Goal: Obtain resource: Download file/media

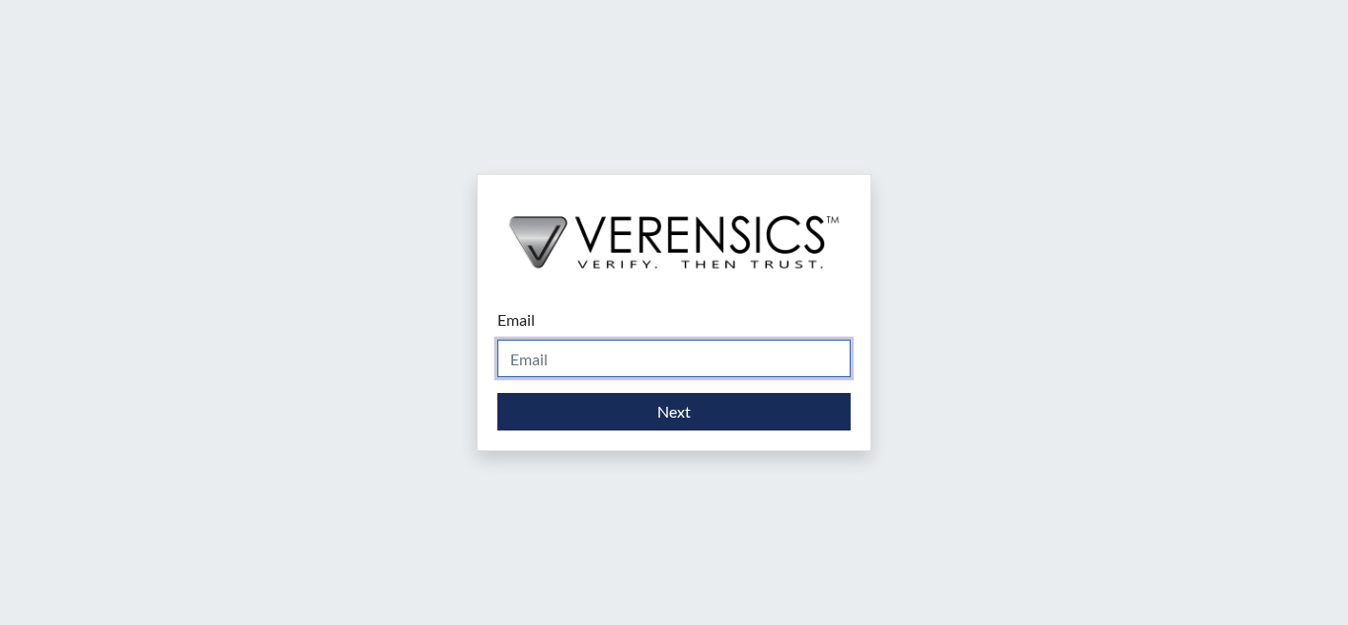
click at [637, 358] on input "Email" at bounding box center [673, 357] width 353 height 37
type input "[EMAIL_ADDRESS][PERSON_NAME][DOMAIN_NAME]"
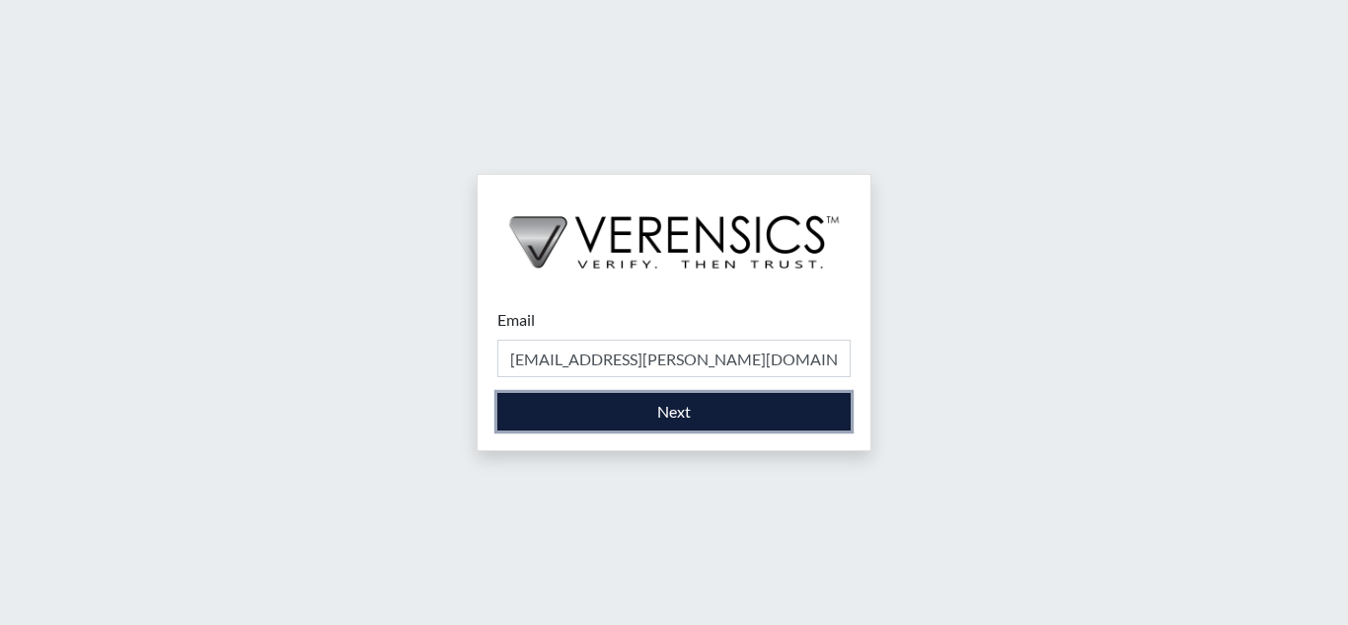
click at [586, 405] on button "Next" at bounding box center [673, 411] width 353 height 37
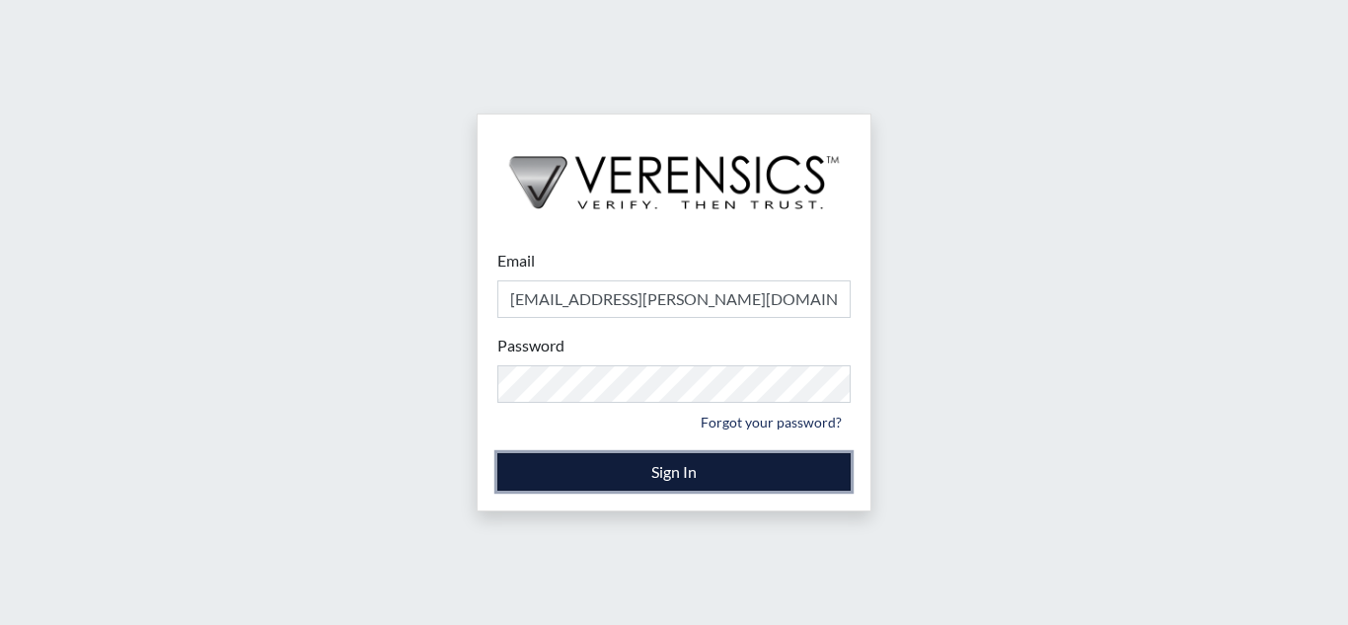
click at [651, 463] on button "Sign In" at bounding box center [673, 471] width 353 height 37
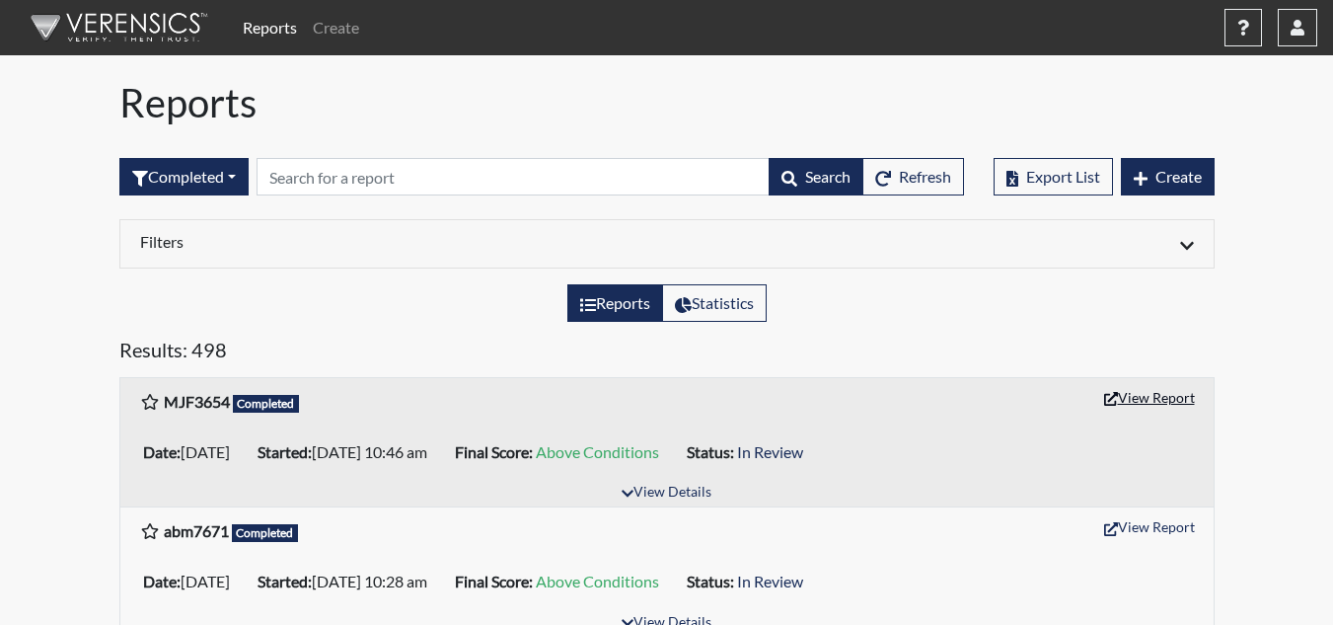
click at [1156, 400] on button "View Report" at bounding box center [1149, 397] width 109 height 31
drag, startPoint x: 1284, startPoint y: 13, endPoint x: 1281, endPoint y: 120, distance: 107.6
click at [1285, 13] on button "button" at bounding box center [1297, 27] width 39 height 37
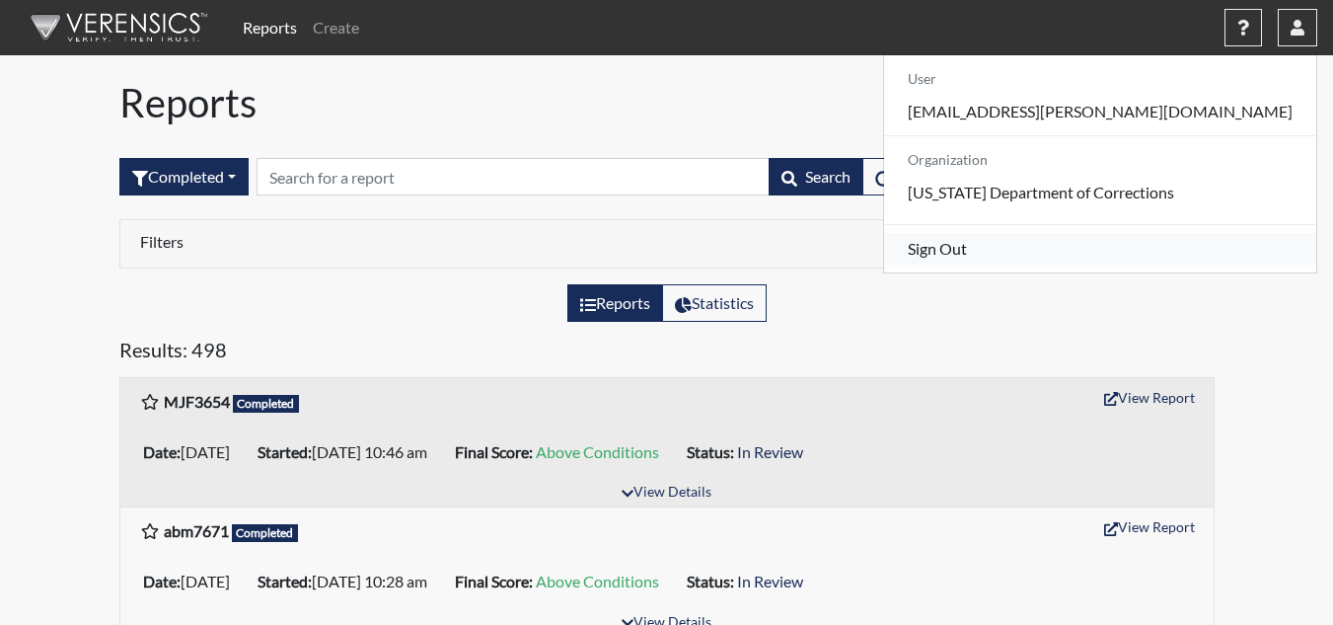
click at [1170, 264] on link "Sign Out" at bounding box center [1100, 249] width 432 height 32
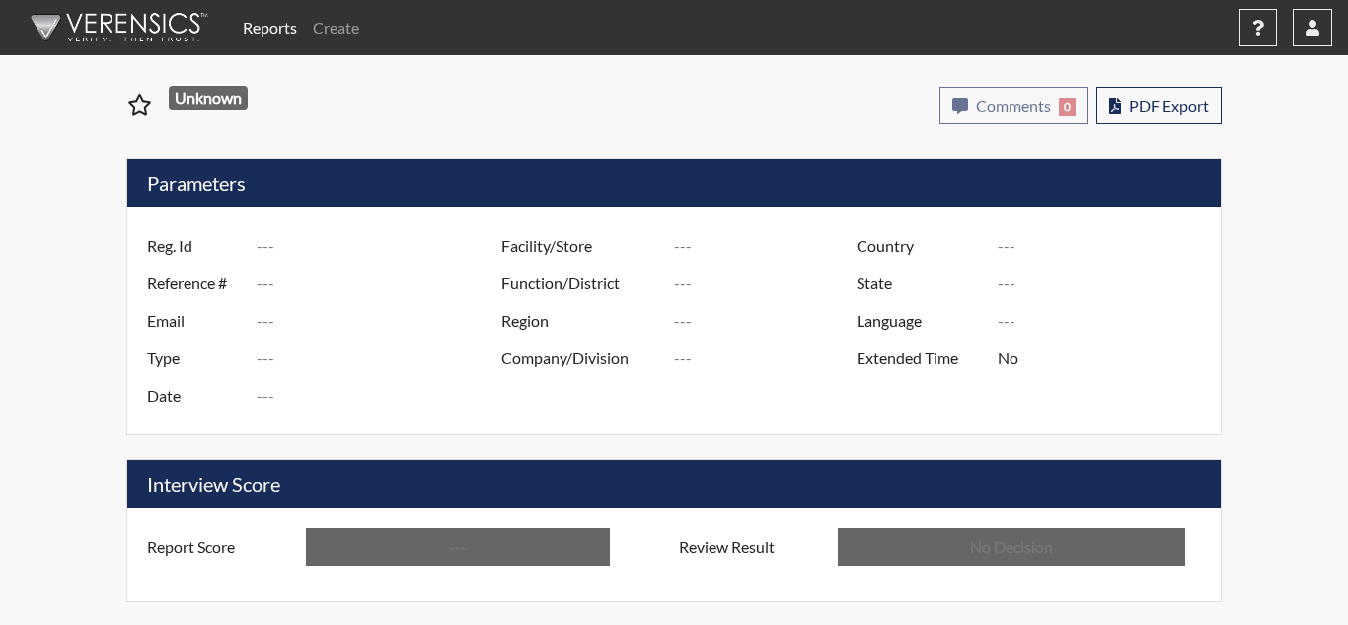
type input "MJF3654"
type input "51483"
type input "---"
type input "Corrections Pre-Employment"
type input "[DATE]"
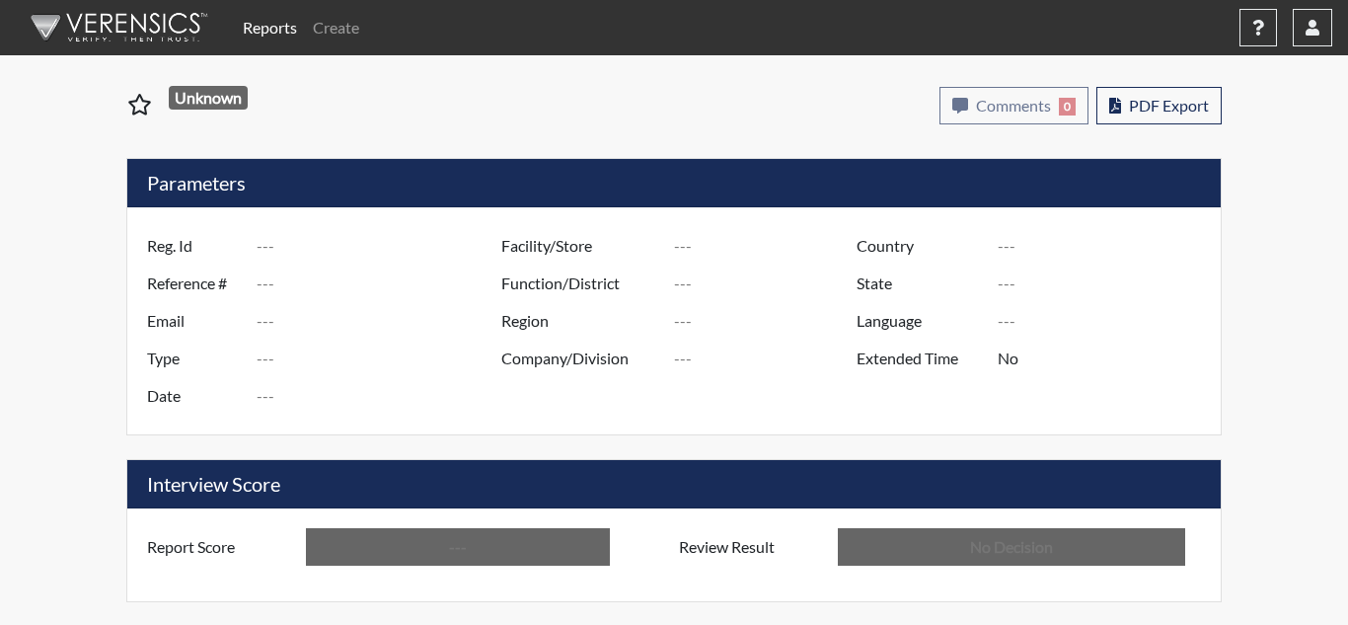
type input "Coastal SP"
type input "[GEOGRAPHIC_DATA]"
type input "[US_STATE]"
type input "English"
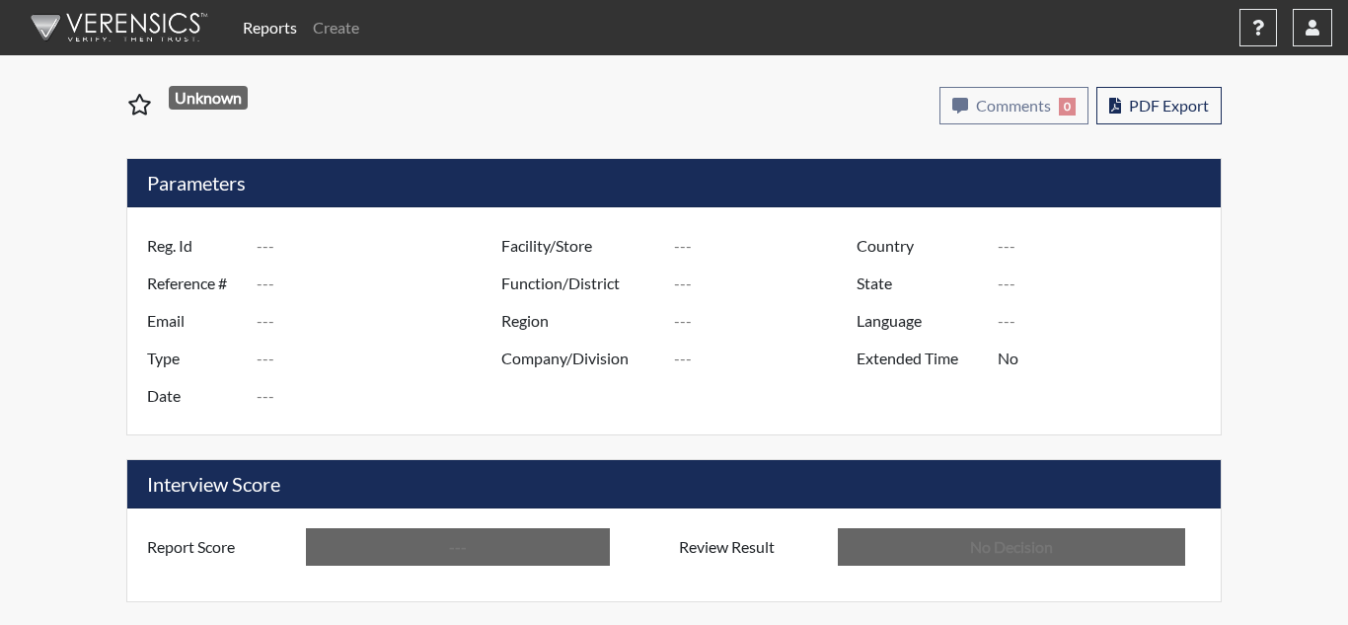
type input "Above Conditions"
type input "In Review"
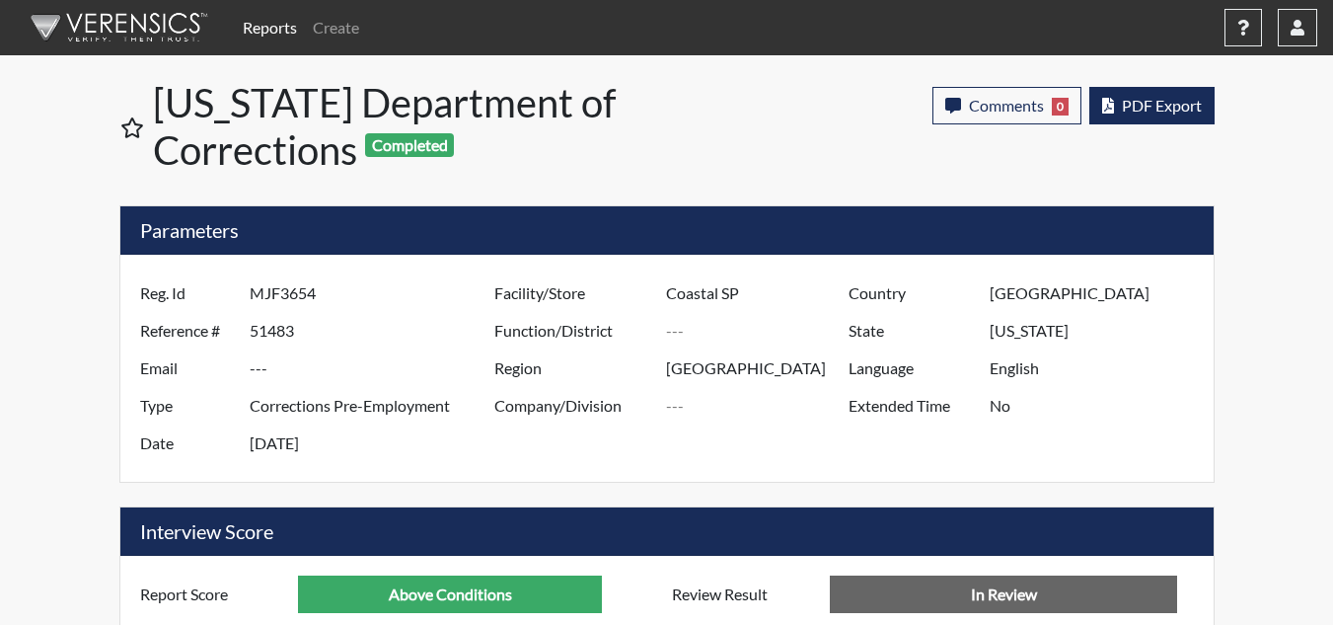
scroll to position [328, 820]
click at [1183, 105] on span "PDF Export" at bounding box center [1162, 105] width 80 height 19
click at [1312, 11] on button "button" at bounding box center [1297, 27] width 39 height 37
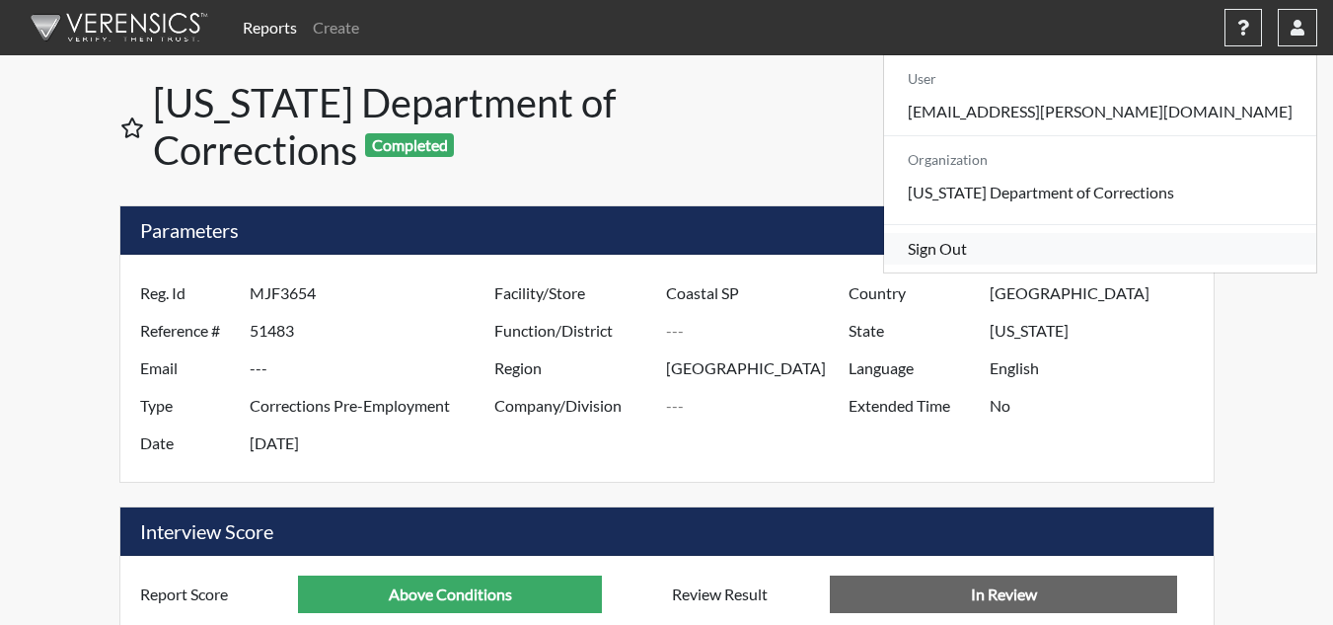
click at [1171, 264] on link "Sign Out" at bounding box center [1100, 249] width 432 height 32
